Goal: Task Accomplishment & Management: Manage account settings

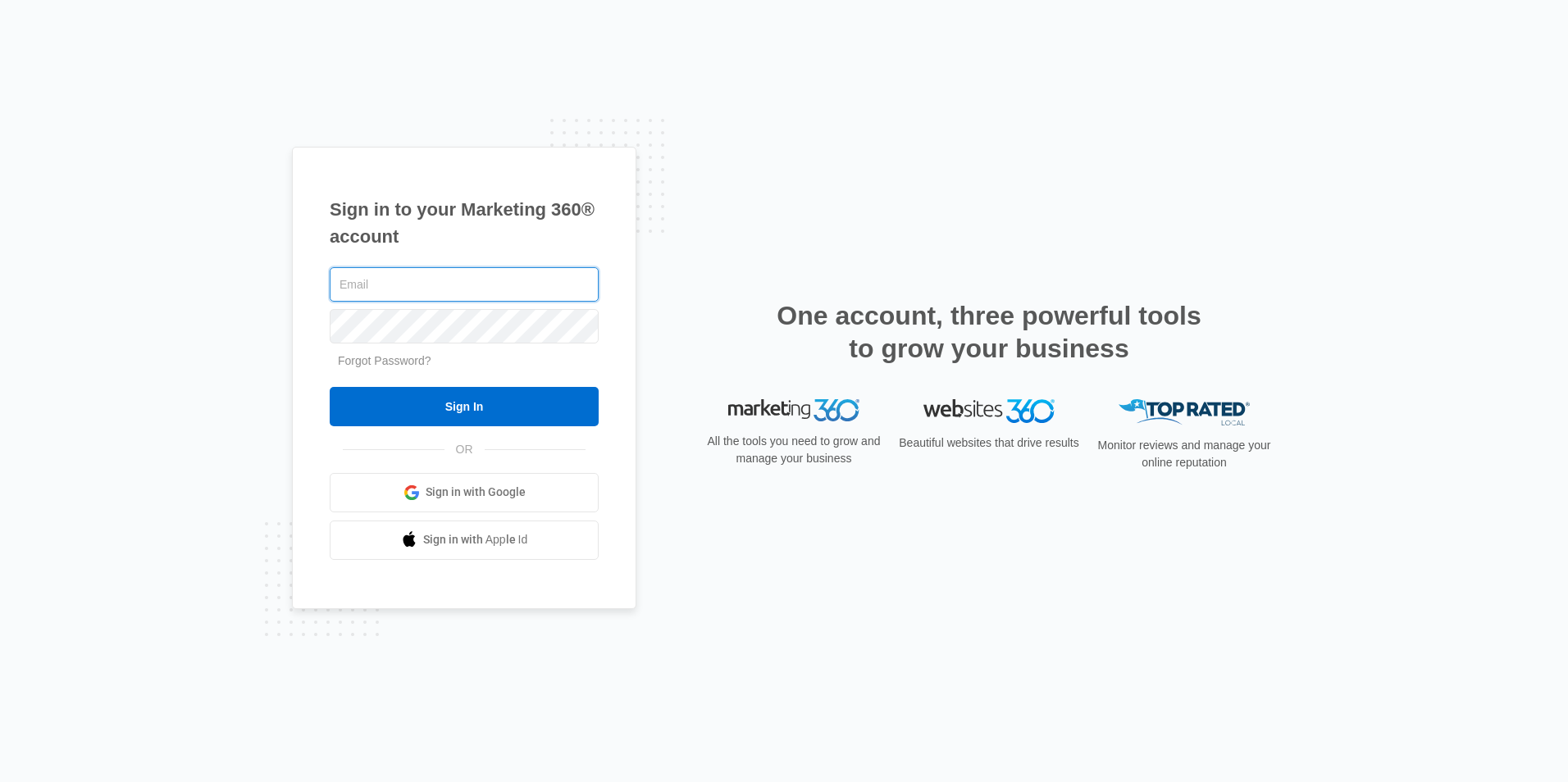
paste input "[PERSON_NAME][EMAIL_ADDRESS][DOMAIN_NAME]"
type input "[PERSON_NAME][EMAIL_ADDRESS][DOMAIN_NAME]"
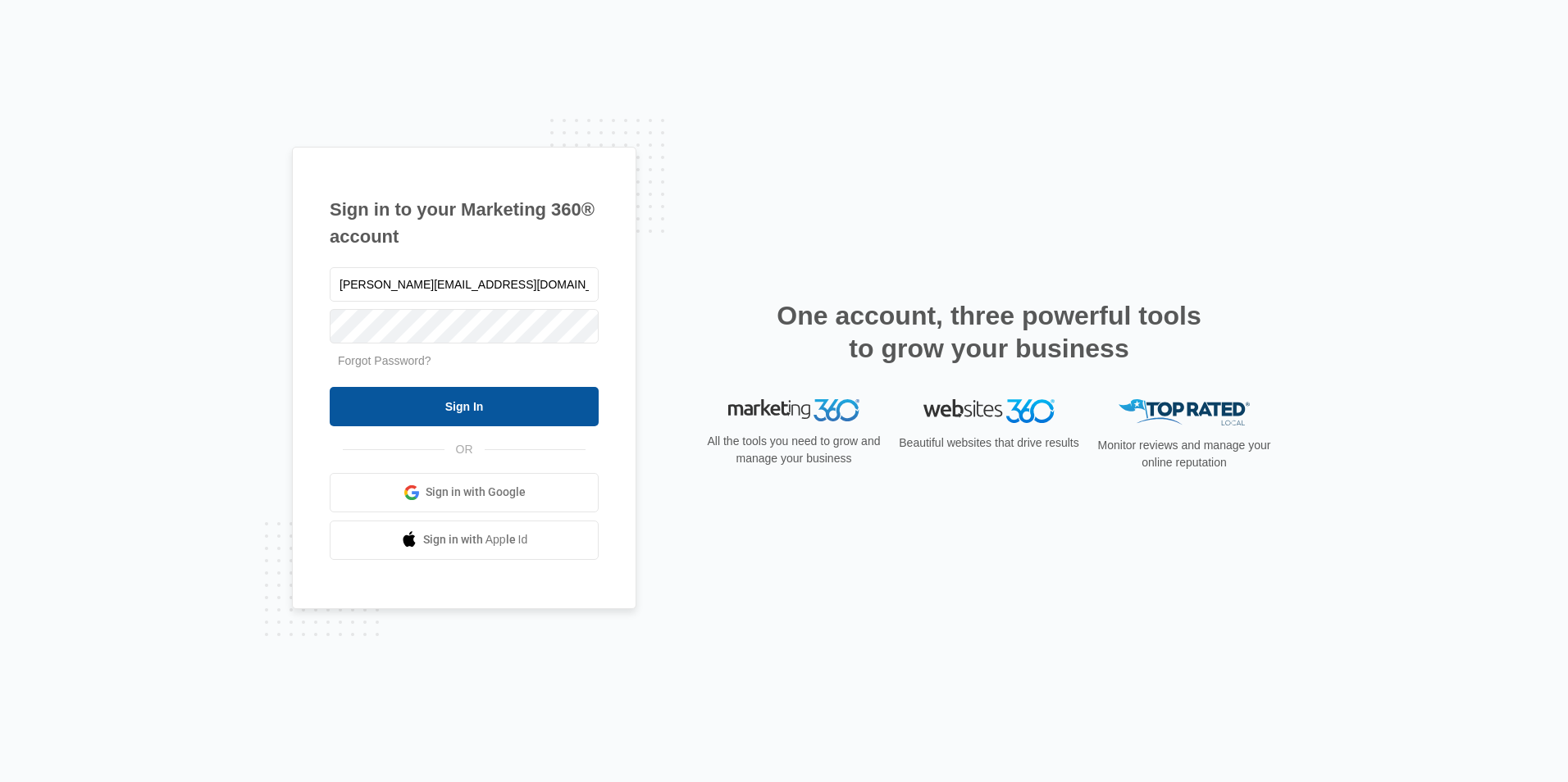
click at [499, 404] on input "Sign In" at bounding box center [464, 406] width 269 height 39
